Goal: Information Seeking & Learning: Learn about a topic

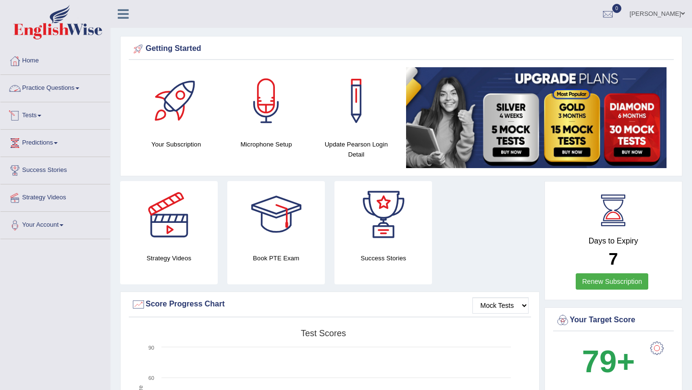
click at [61, 86] on link "Practice Questions" at bounding box center [55, 87] width 110 height 24
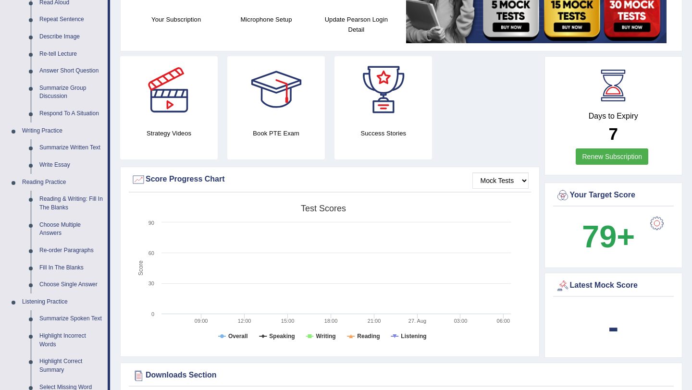
scroll to position [77, 0]
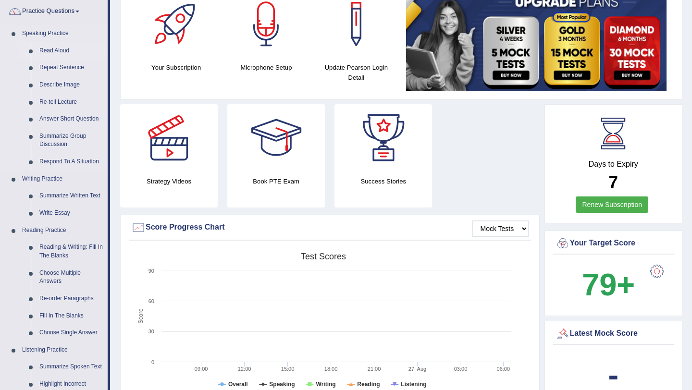
drag, startPoint x: 59, startPoint y: 50, endPoint x: 58, endPoint y: 58, distance: 8.3
click at [59, 50] on link "Read Aloud" at bounding box center [71, 50] width 73 height 17
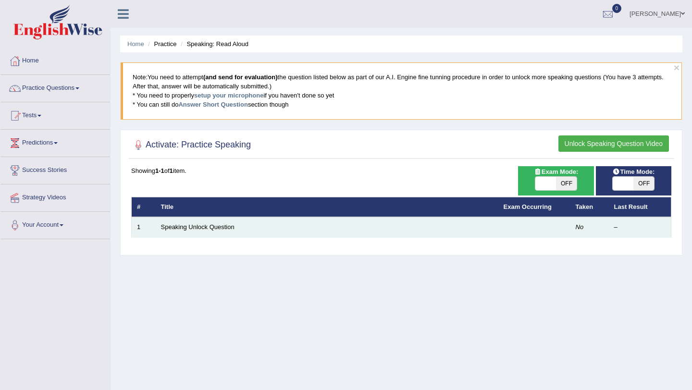
click at [182, 223] on td "Speaking Unlock Question" at bounding box center [327, 227] width 343 height 20
click at [180, 227] on link "Speaking Unlock Question" at bounding box center [198, 226] width 74 height 7
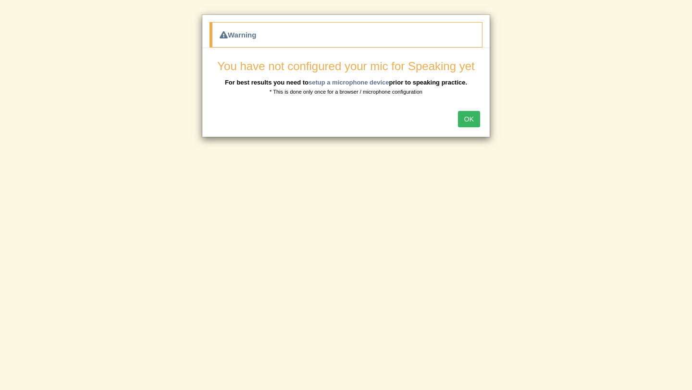
click at [473, 120] on button "OK" at bounding box center [469, 119] width 22 height 16
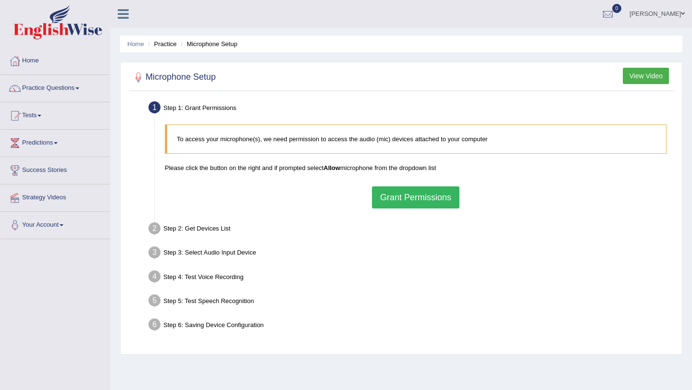
click at [438, 195] on button "Grant Permissions" at bounding box center [415, 197] width 87 height 22
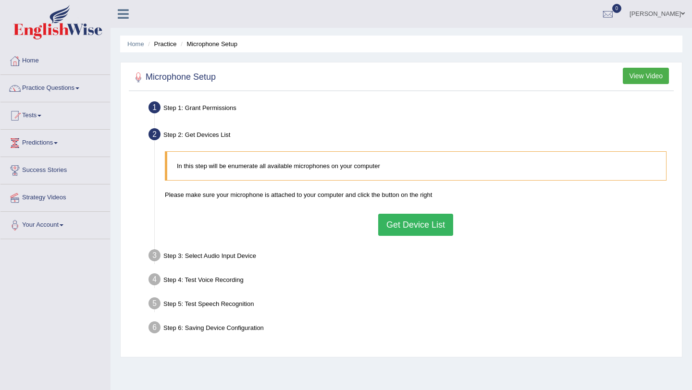
click at [398, 220] on button "Get Device List" at bounding box center [415, 225] width 75 height 22
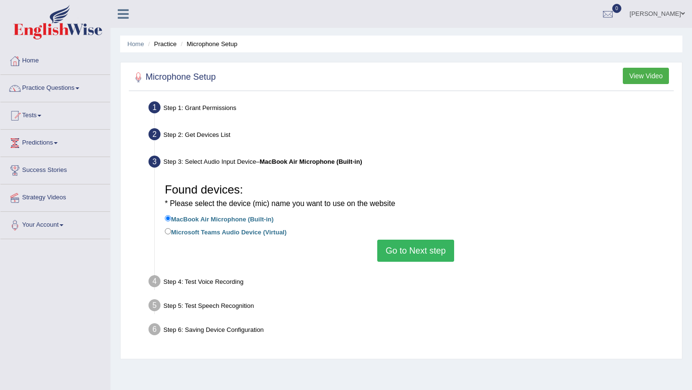
click at [401, 247] on button "Go to Next step" at bounding box center [415, 251] width 76 height 22
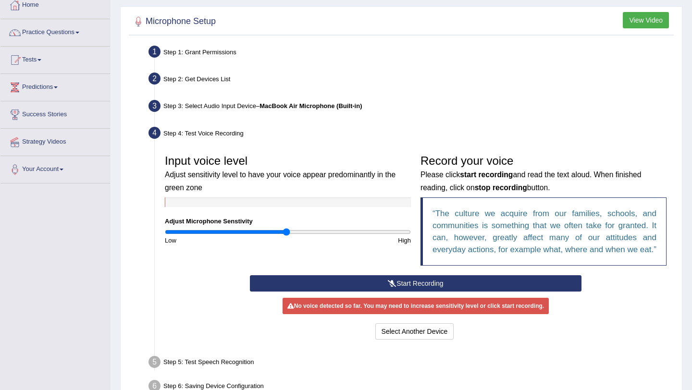
scroll to position [58, 0]
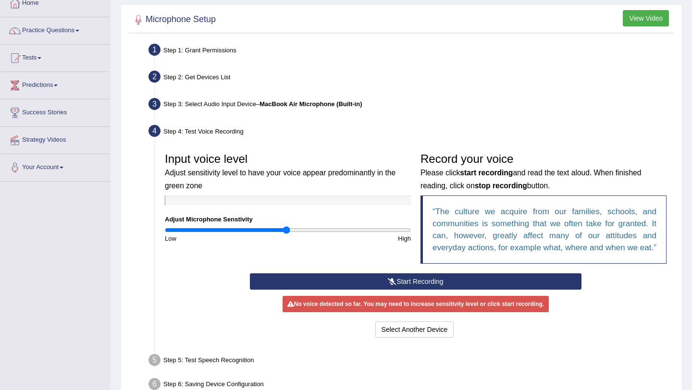
click at [397, 288] on button "Start Recording" at bounding box center [415, 281] width 331 height 16
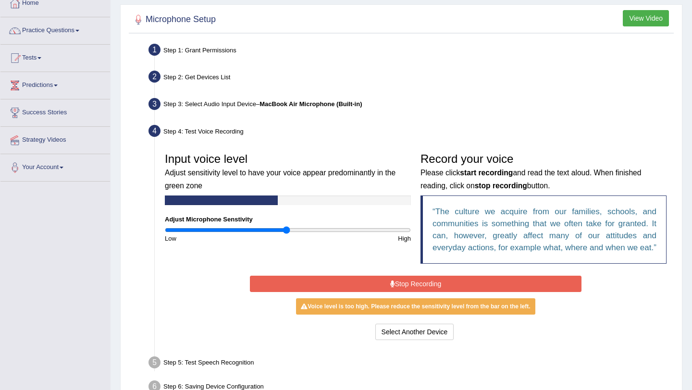
click at [397, 288] on button "Stop Recording" at bounding box center [415, 284] width 331 height 16
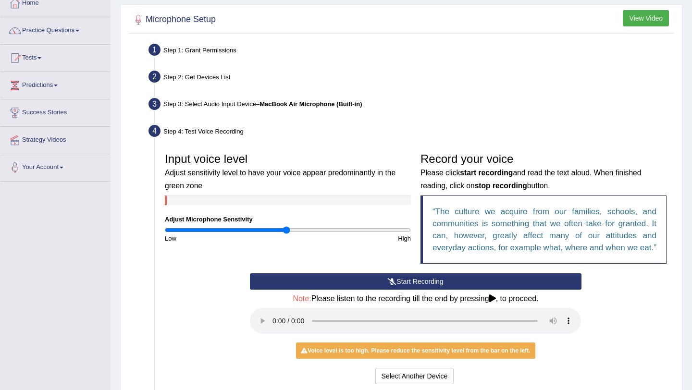
click at [397, 288] on button "Start Recording" at bounding box center [415, 281] width 331 height 16
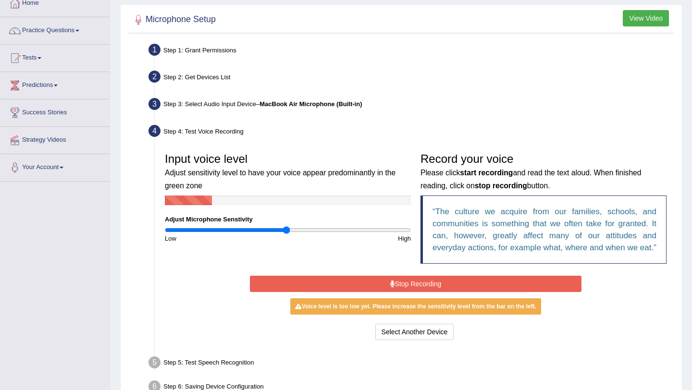
click at [397, 288] on button "Stop Recording" at bounding box center [415, 284] width 331 height 16
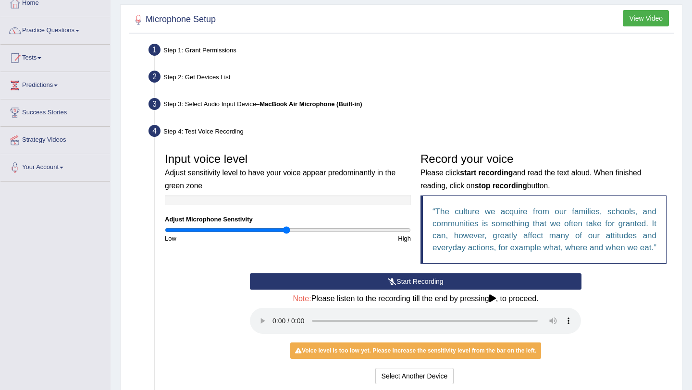
click at [397, 288] on button "Start Recording" at bounding box center [415, 281] width 331 height 16
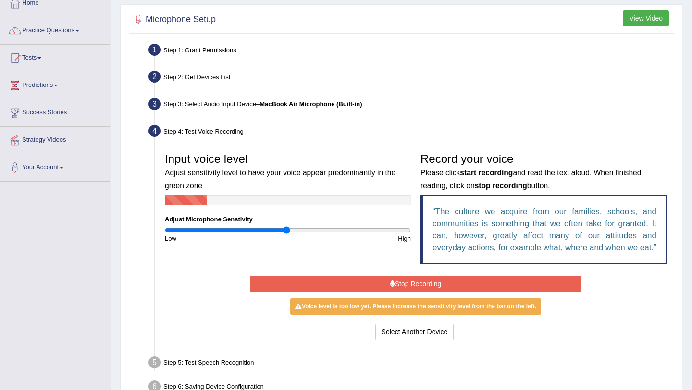
click at [397, 288] on button "Stop Recording" at bounding box center [415, 284] width 331 height 16
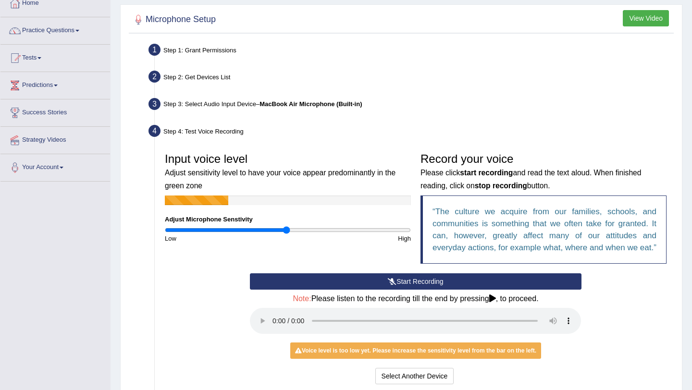
click at [397, 288] on button "Start Recording" at bounding box center [415, 281] width 331 height 16
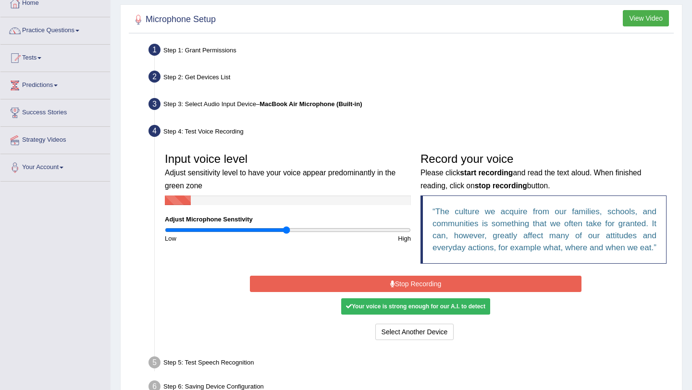
click at [348, 292] on button "Stop Recording" at bounding box center [415, 284] width 331 height 16
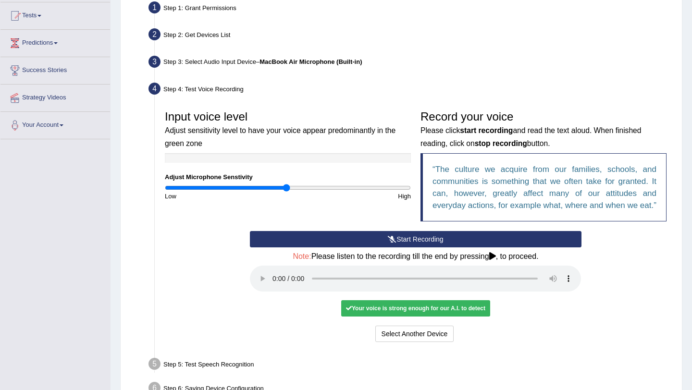
scroll to position [115, 0]
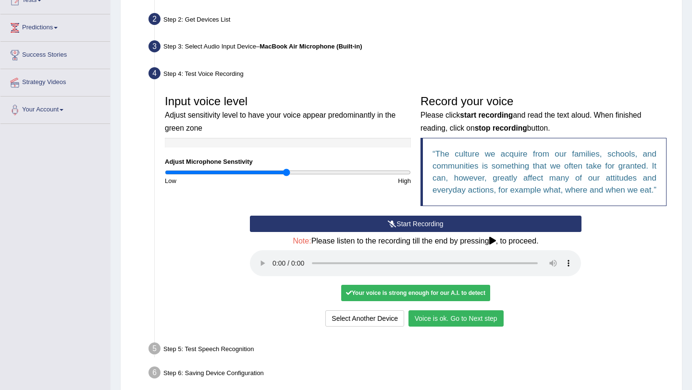
click at [468, 323] on button "Voice is ok. Go to Next step" at bounding box center [455, 318] width 95 height 16
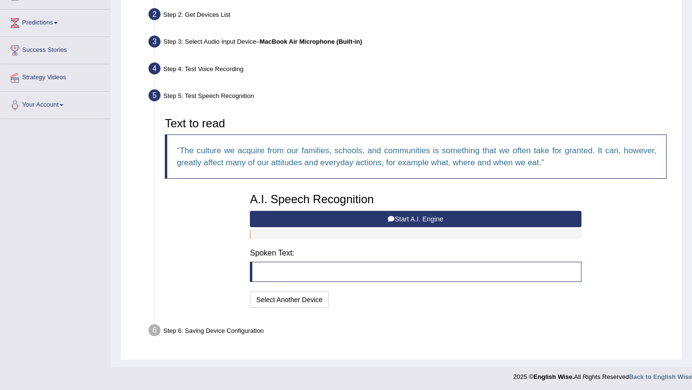
scroll to position [122, 0]
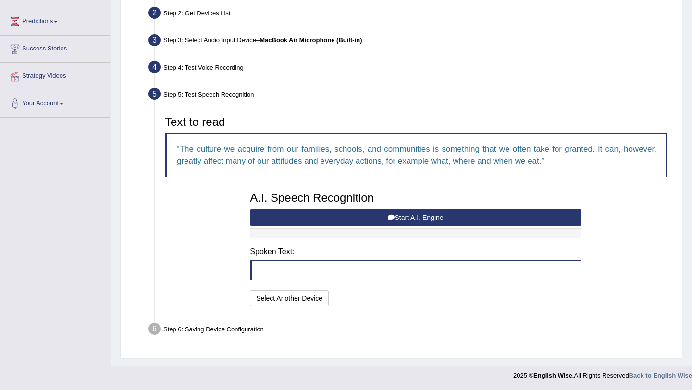
click at [407, 214] on button "Start A.I. Engine" at bounding box center [415, 218] width 331 height 16
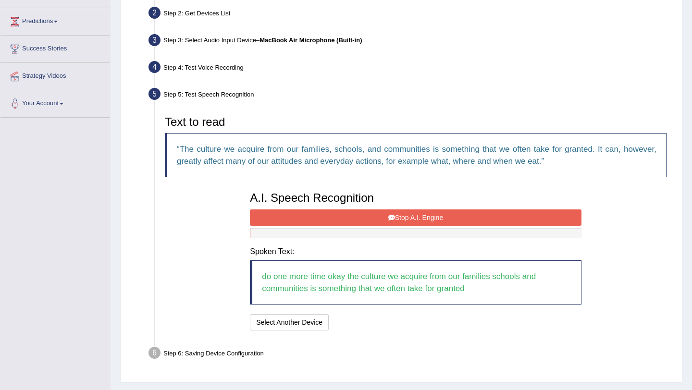
click at [406, 216] on button "Stop A.I. Engine" at bounding box center [415, 218] width 331 height 16
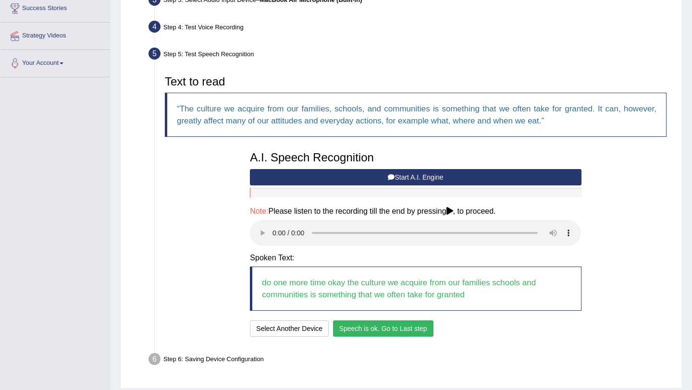
scroll to position [179, 0]
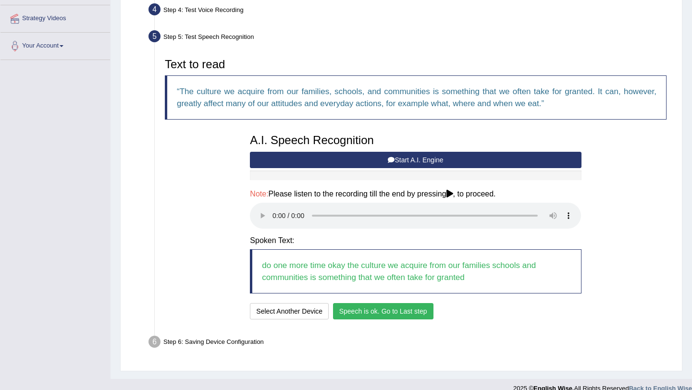
click at [345, 308] on button "Speech is ok. Go to Last step" at bounding box center [383, 311] width 100 height 16
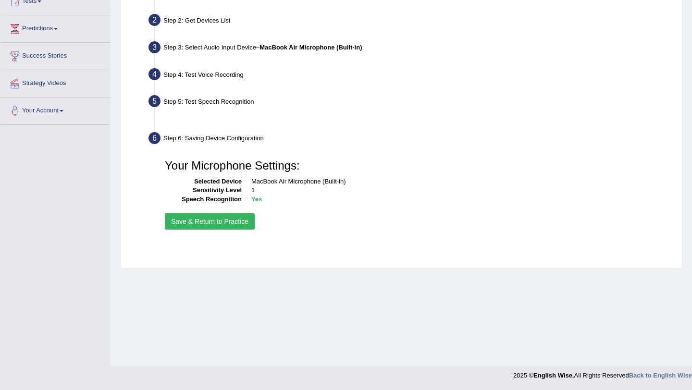
scroll to position [114, 0]
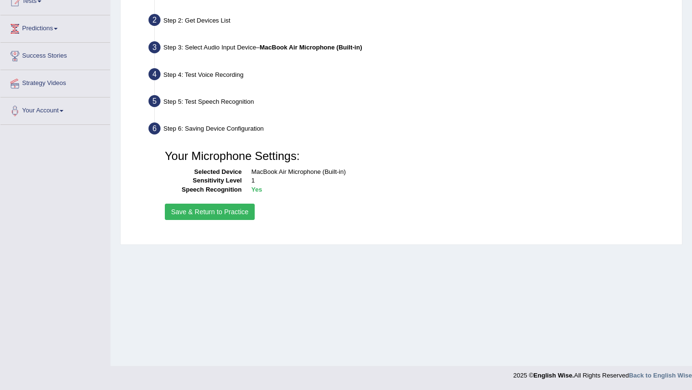
click at [215, 213] on button "Save & Return to Practice" at bounding box center [210, 212] width 90 height 16
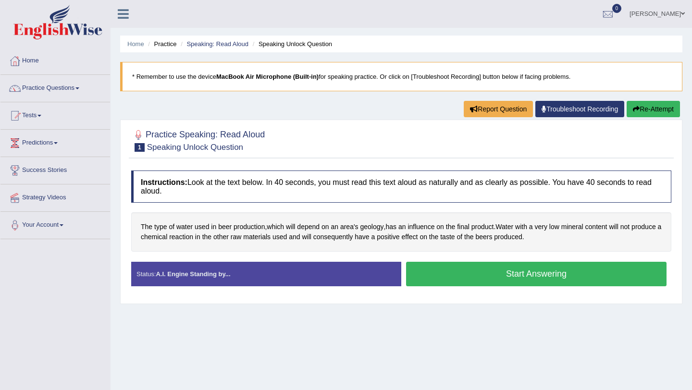
click at [469, 261] on div "Created with Highcharts 7.1.2 Great Too slow Too fast Time Speech pace meter: 0…" at bounding box center [538, 261] width 275 height 0
click at [468, 275] on button "Start Answering" at bounding box center [536, 274] width 260 height 25
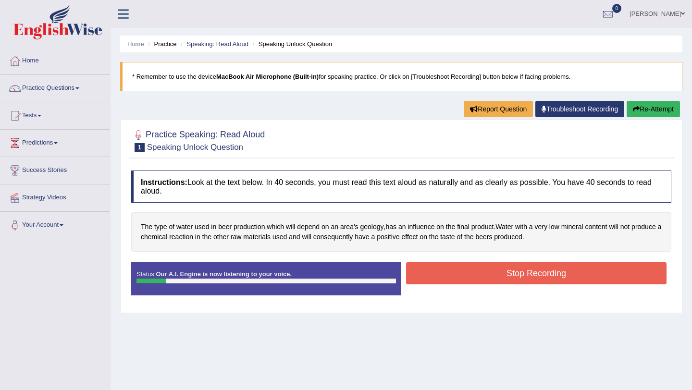
click at [468, 275] on button "Stop Recording" at bounding box center [536, 273] width 260 height 22
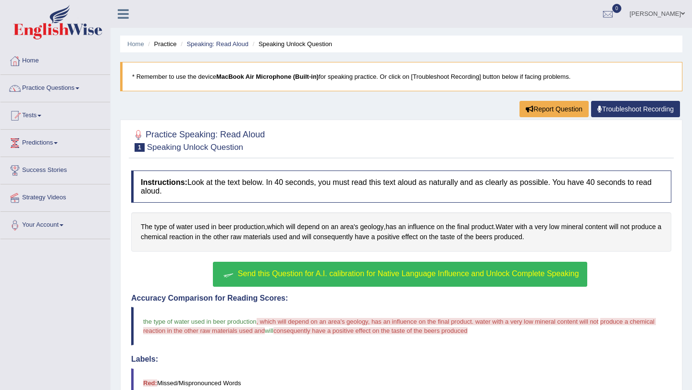
click at [368, 278] on button "Send this Question for A.I. calibration for Native Language Influence and Unloc…" at bounding box center [400, 274] width 374 height 25
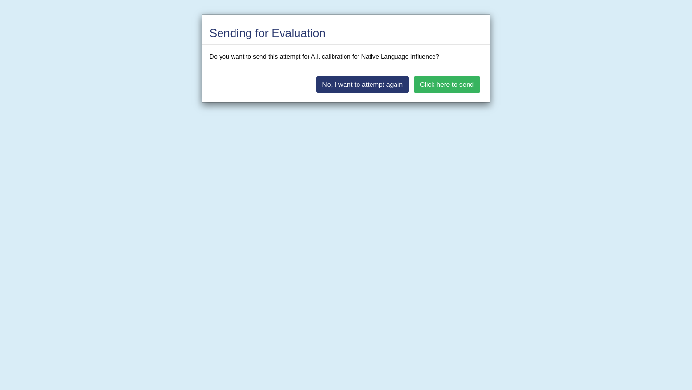
click at [466, 80] on button "Click here to send" at bounding box center [447, 84] width 66 height 16
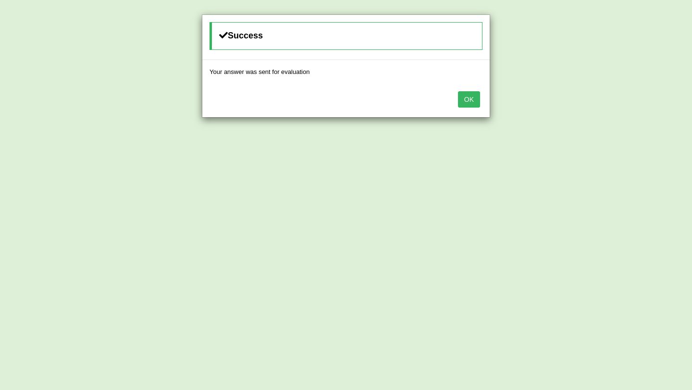
click at [466, 98] on button "OK" at bounding box center [469, 99] width 22 height 16
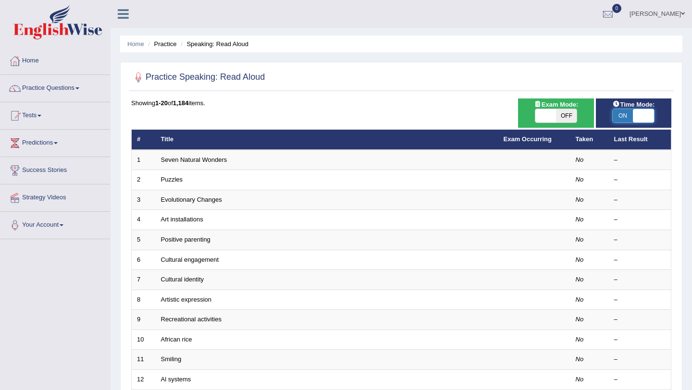
checkbox input "true"
drag, startPoint x: 622, startPoint y: 114, endPoint x: 660, endPoint y: 115, distance: 38.0
click at [660, 115] on div "ON OFF" at bounding box center [634, 116] width 66 height 14
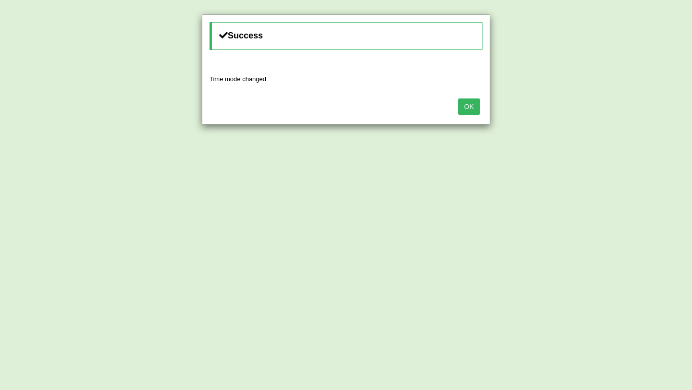
click at [473, 110] on button "OK" at bounding box center [469, 107] width 22 height 16
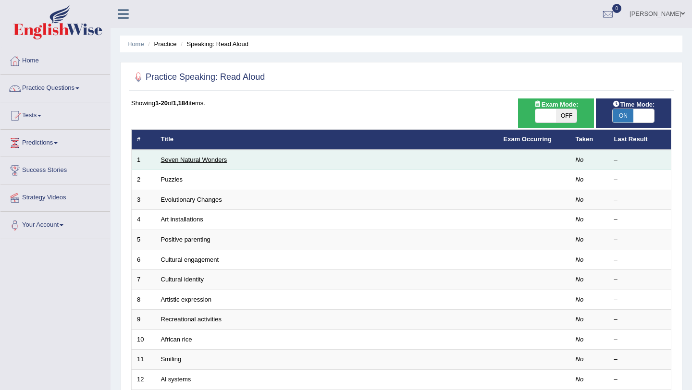
click at [193, 157] on link "Seven Natural Wonders" at bounding box center [194, 159] width 66 height 7
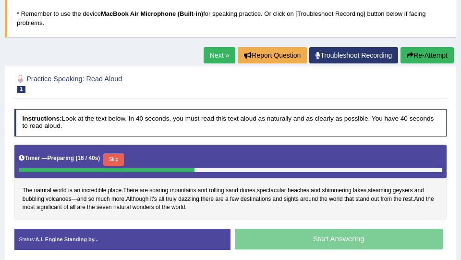
scroll to position [64, 0]
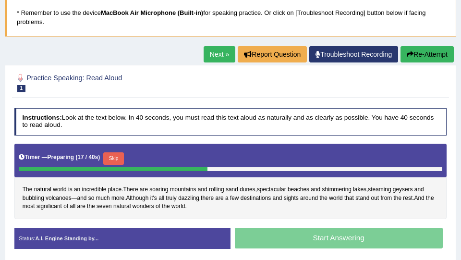
click at [432, 48] on button "Re-Attempt" at bounding box center [427, 54] width 53 height 16
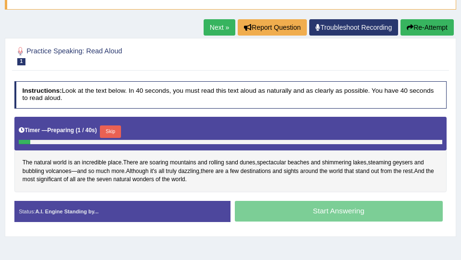
scroll to position [91, 0]
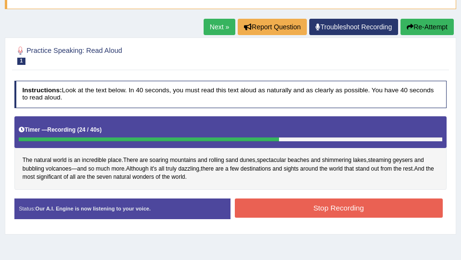
click at [306, 209] on button "Stop Recording" at bounding box center [339, 207] width 208 height 19
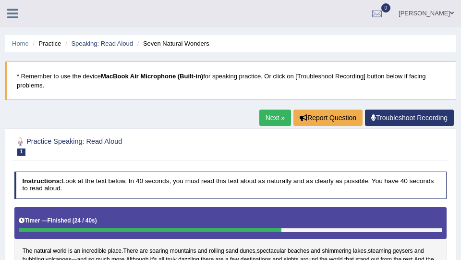
scroll to position [0, 0]
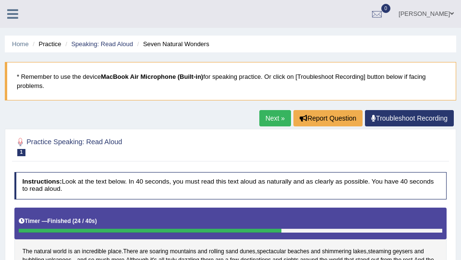
click at [447, 15] on link "[PERSON_NAME]" at bounding box center [427, 12] width 70 height 25
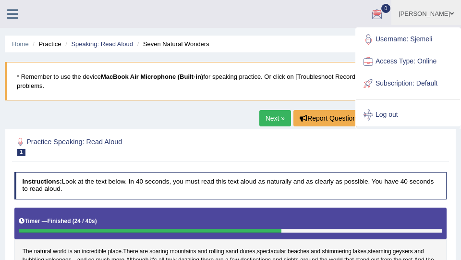
click at [234, 24] on ul "[PERSON_NAME] Toggle navigation Username: Sjemeli Access Type: Online Subscript…" at bounding box center [299, 13] width 323 height 27
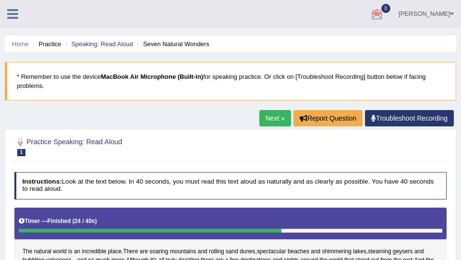
click at [267, 119] on link "Next »" at bounding box center [275, 118] width 32 height 16
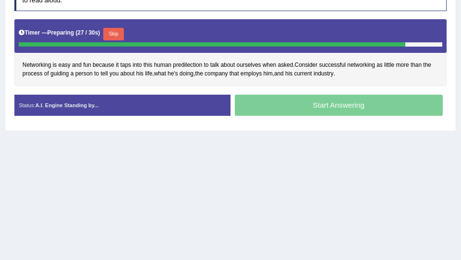
scroll to position [189, 0]
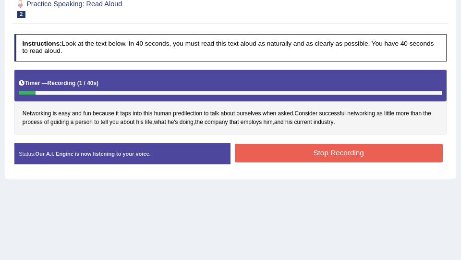
click at [246, 131] on div "Networking is easy and fun because it taps into this human predilection to talk…" at bounding box center [230, 102] width 433 height 65
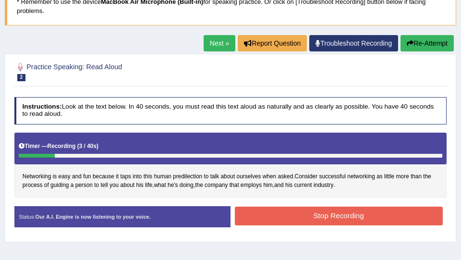
scroll to position [74, 0]
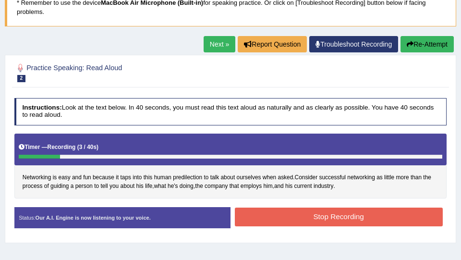
click at [424, 18] on blockquote "* Remember to use the device MacBook Air Microphone (Built-in) for speaking pra…" at bounding box center [231, 7] width 452 height 38
click at [422, 49] on button "Re-Attempt" at bounding box center [427, 44] width 53 height 16
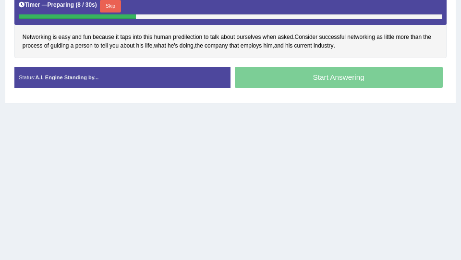
scroll to position [213, 0]
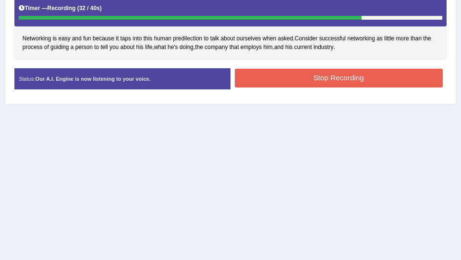
click at [255, 72] on button "Stop Recording" at bounding box center [339, 78] width 208 height 19
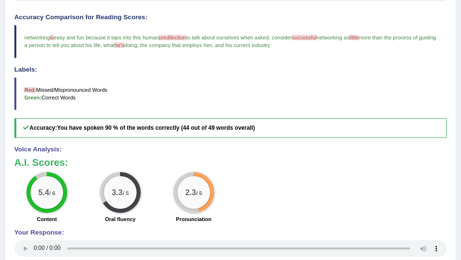
scroll to position [271, 0]
click at [172, 85] on blockquote "Red: Missed/Mispronounced Words Green: Correct Words" at bounding box center [230, 94] width 433 height 33
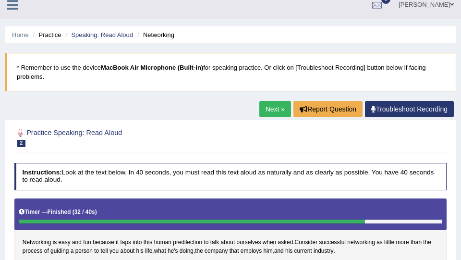
scroll to position [0, 0]
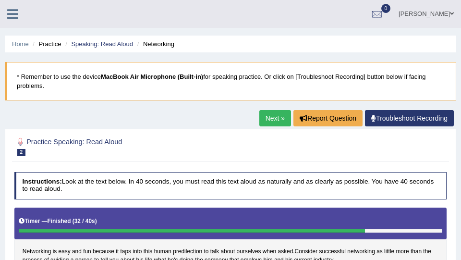
click at [106, 39] on li "Speaking: Read Aloud" at bounding box center [98, 43] width 70 height 9
click at [104, 43] on link "Speaking: Read Aloud" at bounding box center [102, 43] width 62 height 7
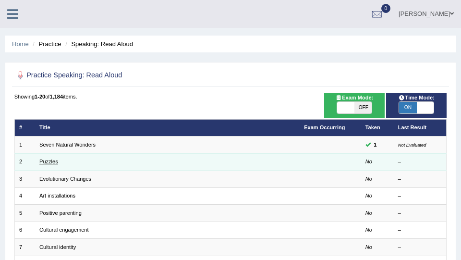
click at [49, 162] on link "Puzzles" at bounding box center [48, 162] width 19 height 6
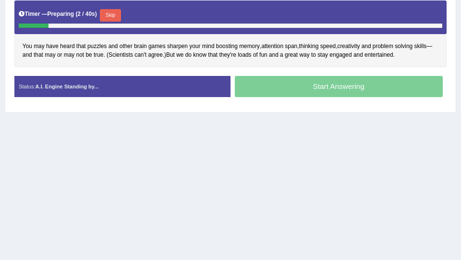
scroll to position [207, 0]
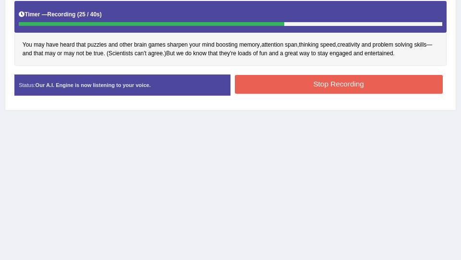
click at [287, 86] on button "Stop Recording" at bounding box center [339, 84] width 208 height 19
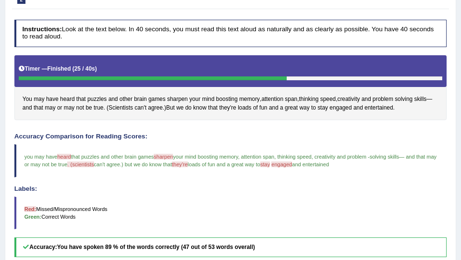
scroll to position [143, 0]
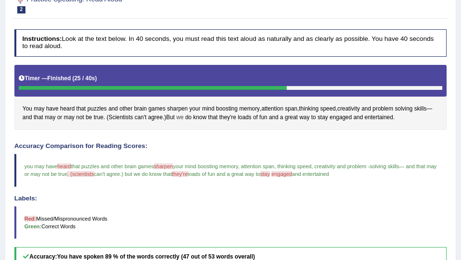
click at [184, 114] on span "we" at bounding box center [179, 117] width 7 height 9
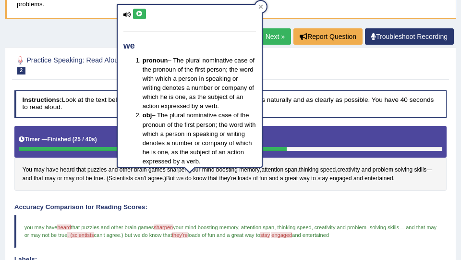
scroll to position [79, 0]
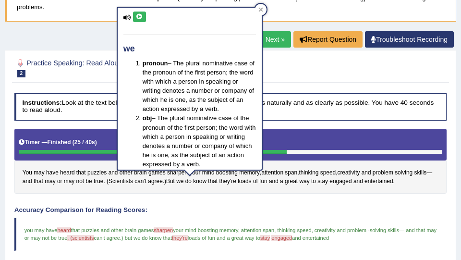
click at [189, 113] on li "obj – The plural nominative case of the pronoun of the first person; the word w…" at bounding box center [199, 140] width 113 height 55
click at [259, 5] on div at bounding box center [261, 10] width 12 height 12
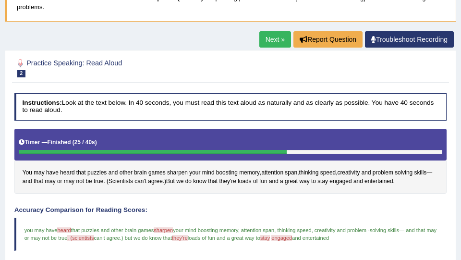
click at [262, 6] on blockquote "* Remember to use the device MacBook Air Microphone (Built-in) for speaking pra…" at bounding box center [231, 2] width 452 height 38
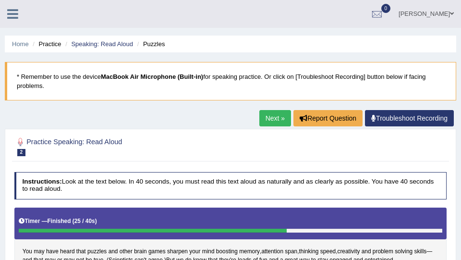
scroll to position [0, 0]
click at [117, 40] on li "Speaking: Read Aloud" at bounding box center [98, 43] width 70 height 9
click at [110, 43] on link "Speaking: Read Aloud" at bounding box center [102, 43] width 62 height 7
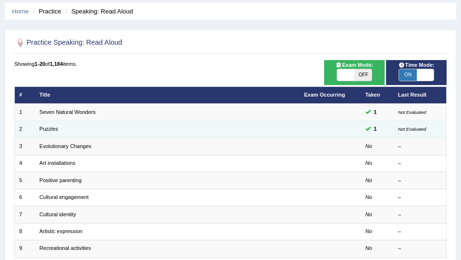
scroll to position [38, 0]
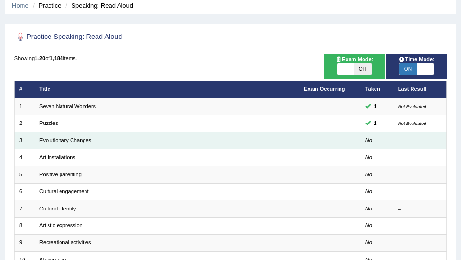
click at [81, 140] on link "Evolutionary Changes" at bounding box center [65, 140] width 52 height 6
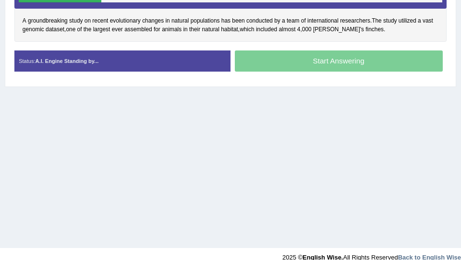
scroll to position [228, 0]
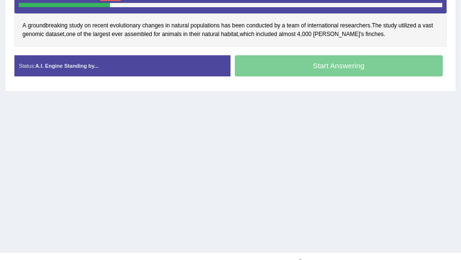
click at [163, 178] on div "Home Practice Speaking: Read Aloud Evolutionary Changes * Remember to use the d…" at bounding box center [230, 12] width 461 height 481
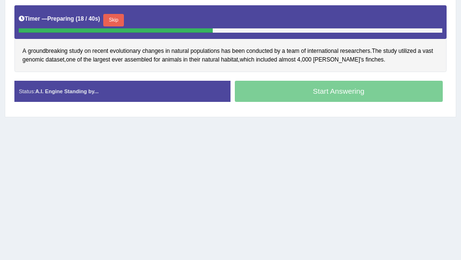
scroll to position [198, 0]
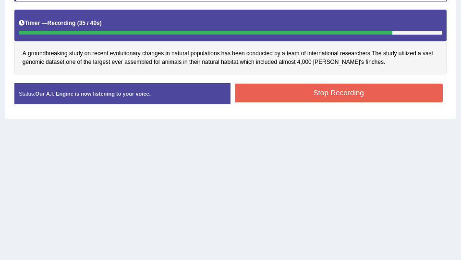
click at [359, 93] on button "Stop Recording" at bounding box center [339, 93] width 208 height 19
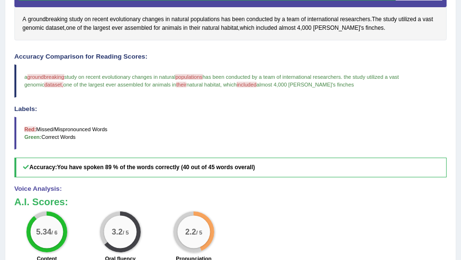
scroll to position [232, 0]
